Goal: Task Accomplishment & Management: Manage account settings

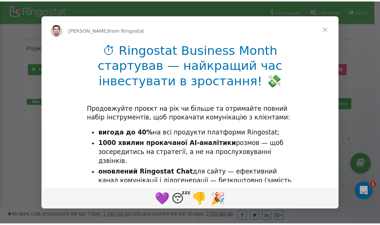
scroll to position [112, 0]
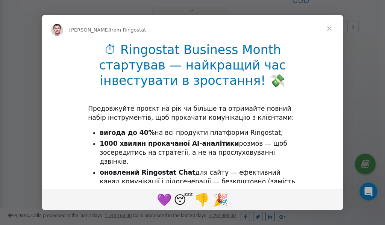
click at [331, 29] on span "Close" at bounding box center [329, 28] width 27 height 27
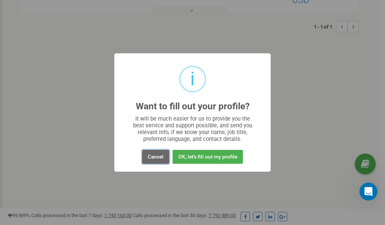
click at [151, 159] on button "Cancel" at bounding box center [155, 157] width 27 height 14
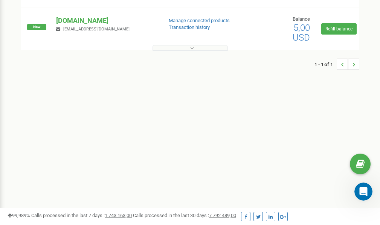
scroll to position [0, 0]
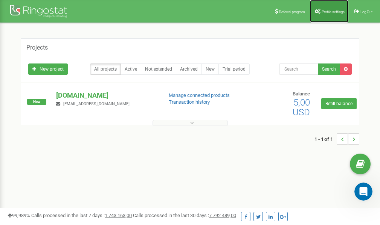
click at [327, 9] on link "Profile settings" at bounding box center [329, 11] width 38 height 23
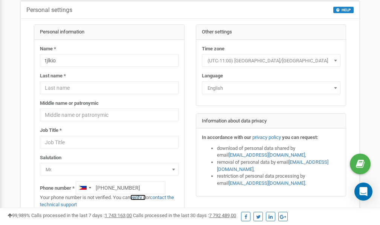
click at [143, 197] on link "verify it" at bounding box center [137, 198] width 15 height 6
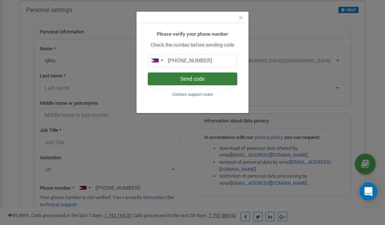
click at [196, 77] on button "Send code" at bounding box center [193, 79] width 90 height 13
